Goal: Find contact information: Find contact information

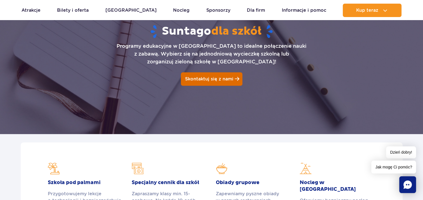
click at [200, 75] on link "Skontaktuj się z nami" at bounding box center [212, 78] width 62 height 13
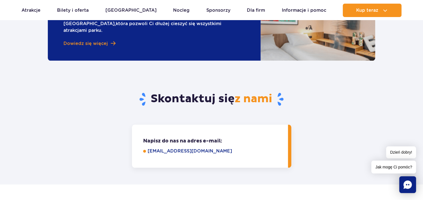
scroll to position [704, 0]
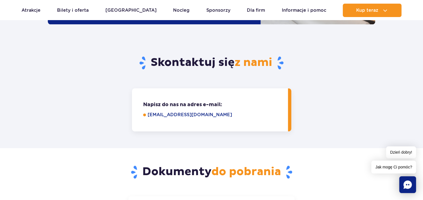
click at [164, 112] on link "grupy@parkofpoland.com" at bounding box center [214, 115] width 133 height 7
click at [247, 15] on link "Dla firm" at bounding box center [256, 10] width 18 height 13
click at [197, 112] on link "grupy@parkofpoland.com" at bounding box center [214, 115] width 133 height 7
click at [159, 112] on link "grupy@parkofpoland.com" at bounding box center [214, 115] width 133 height 7
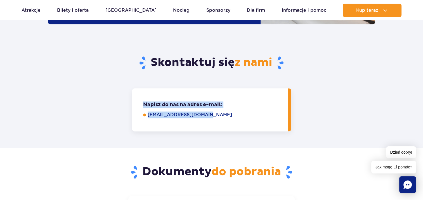
drag, startPoint x: 138, startPoint y: 83, endPoint x: 220, endPoint y: 97, distance: 82.7
click at [220, 97] on div "Napisz do nas na adres e-mail: Napisz do nas, aby omówić szczegóły oferty: grup…" at bounding box center [211, 109] width 159 height 43
copy div "Napisz do nas na adres e-mail: Napisz do nas, aby omówić szczegóły oferty: grup…"
